Goal: Information Seeking & Learning: Learn about a topic

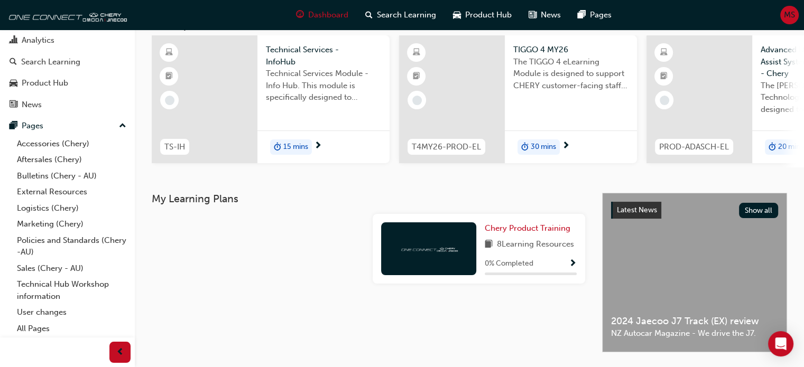
scroll to position [52, 0]
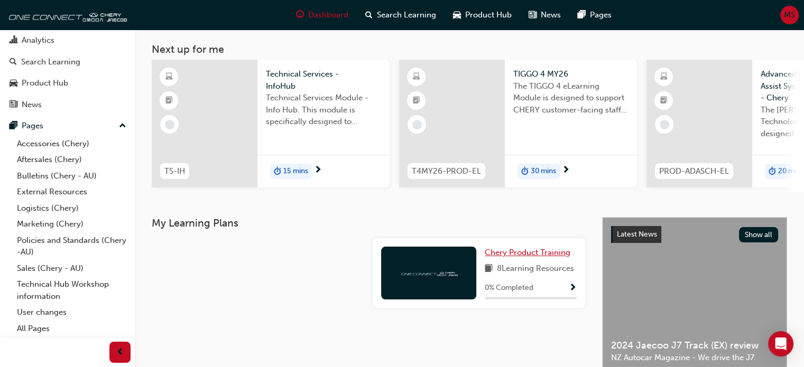
click at [522, 257] on span "Chery Product Training" at bounding box center [527, 253] width 86 height 10
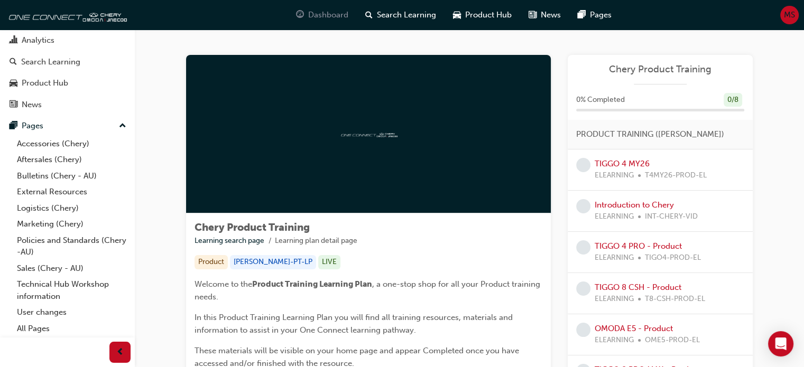
click at [330, 12] on span "Dashboard" at bounding box center [328, 15] width 40 height 12
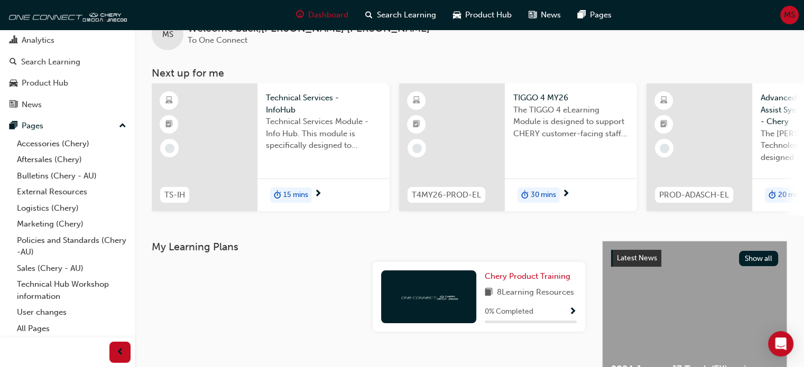
scroll to position [53, 0]
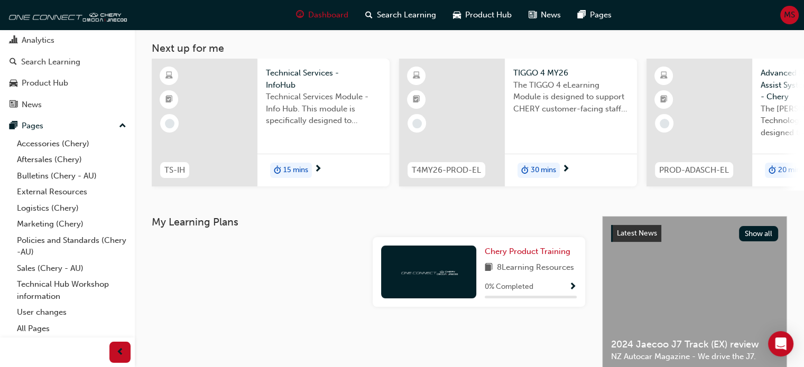
click at [279, 73] on span "Technical Services - InfoHub" at bounding box center [323, 79] width 115 height 24
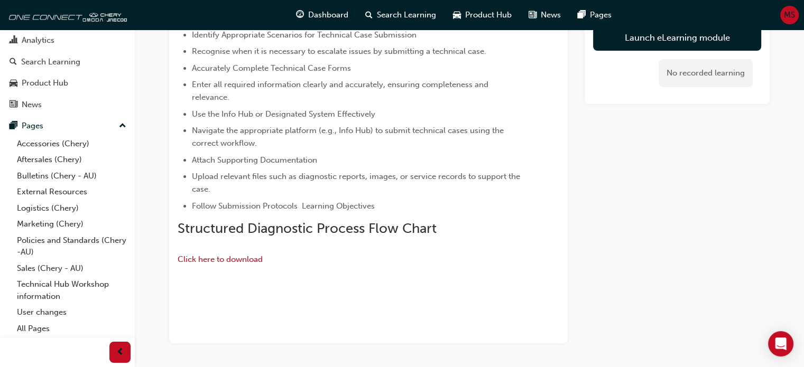
scroll to position [246, 0]
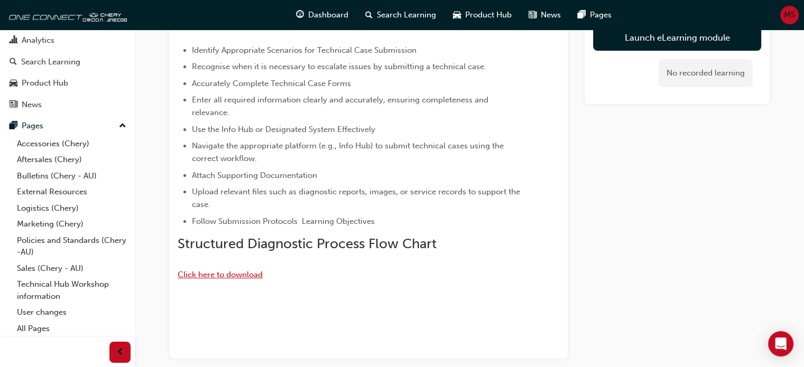
click at [205, 273] on span "Click here to download" at bounding box center [220, 275] width 85 height 10
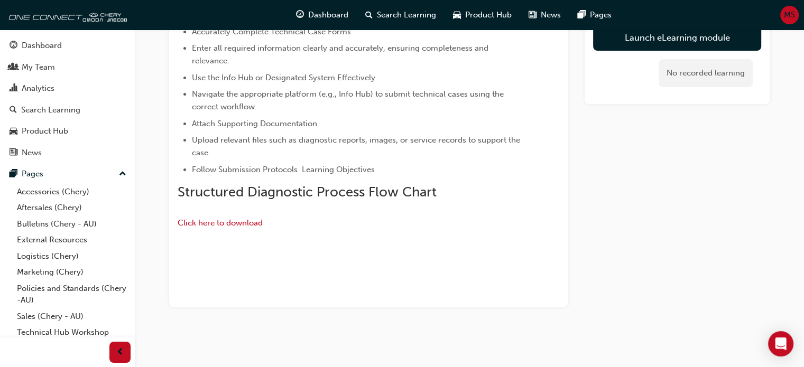
scroll to position [457, 0]
click at [44, 45] on div "Dashboard" at bounding box center [42, 46] width 40 height 12
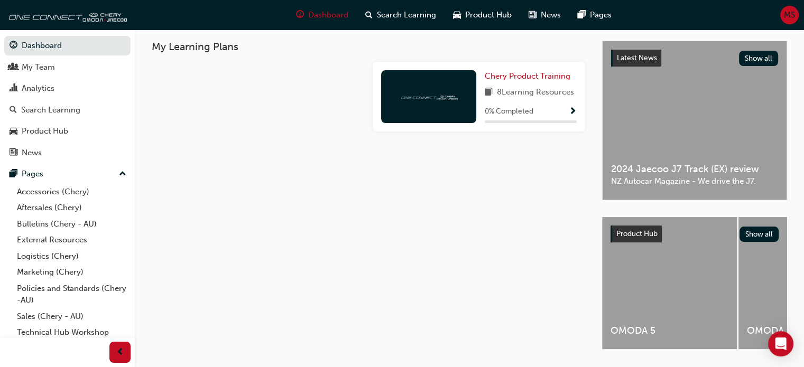
scroll to position [263, 0]
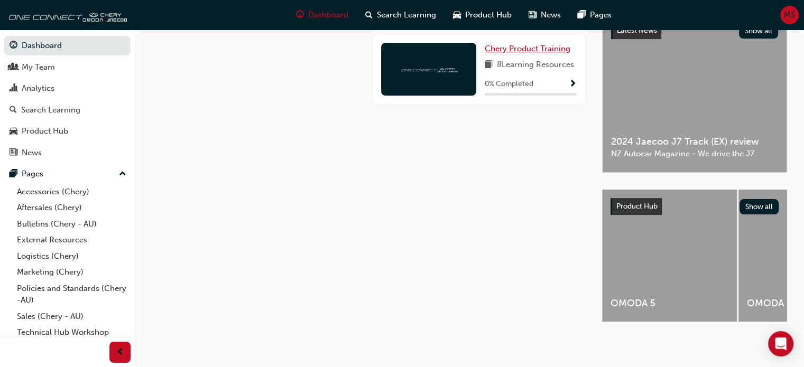
click at [515, 48] on span "Chery Product Training" at bounding box center [527, 49] width 86 height 10
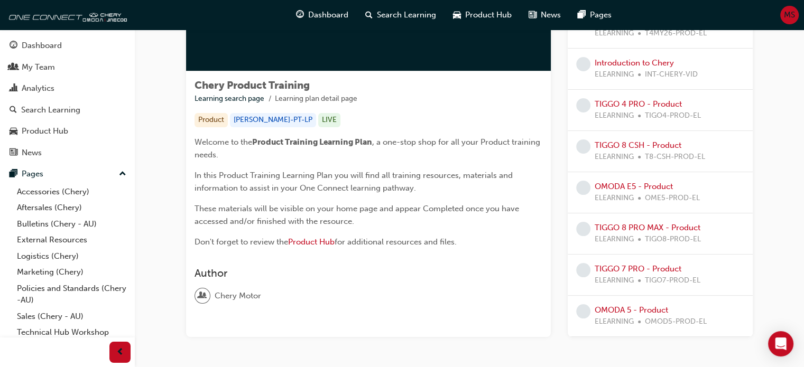
scroll to position [82, 0]
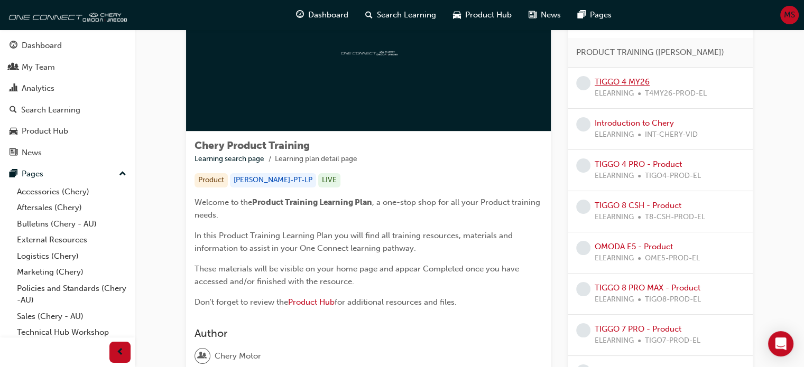
click at [625, 82] on link "TIGGO 4 MY26" at bounding box center [621, 82] width 55 height 10
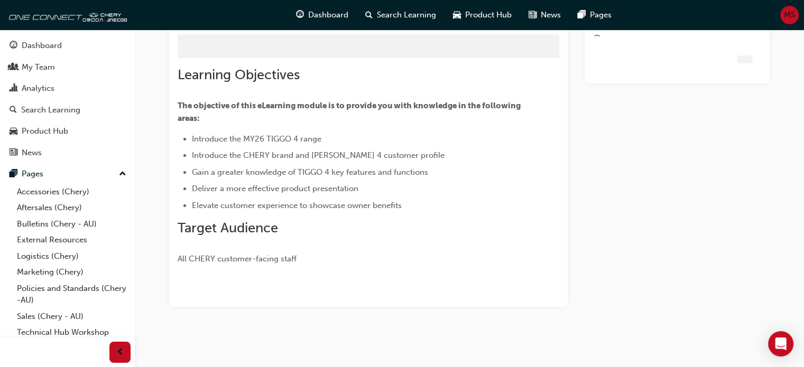
scroll to position [45, 0]
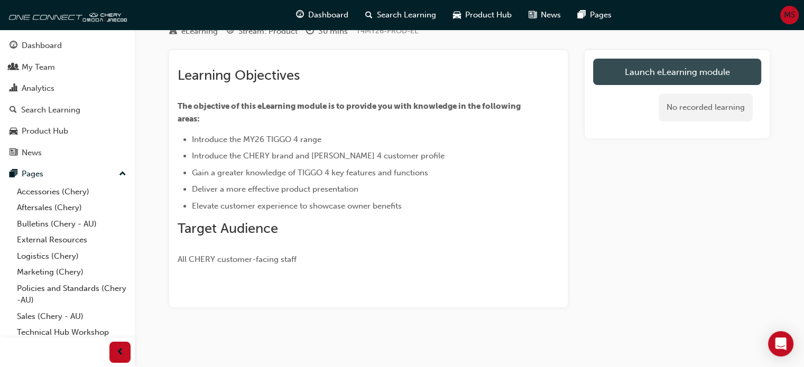
click at [629, 72] on link "Launch eLearning module" at bounding box center [677, 72] width 168 height 26
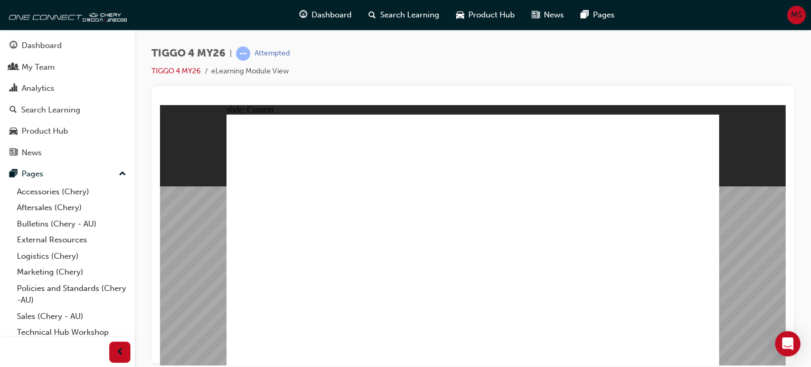
drag, startPoint x: 460, startPoint y: 198, endPoint x: 468, endPoint y: 198, distance: 7.9
